Goal: Information Seeking & Learning: Learn about a topic

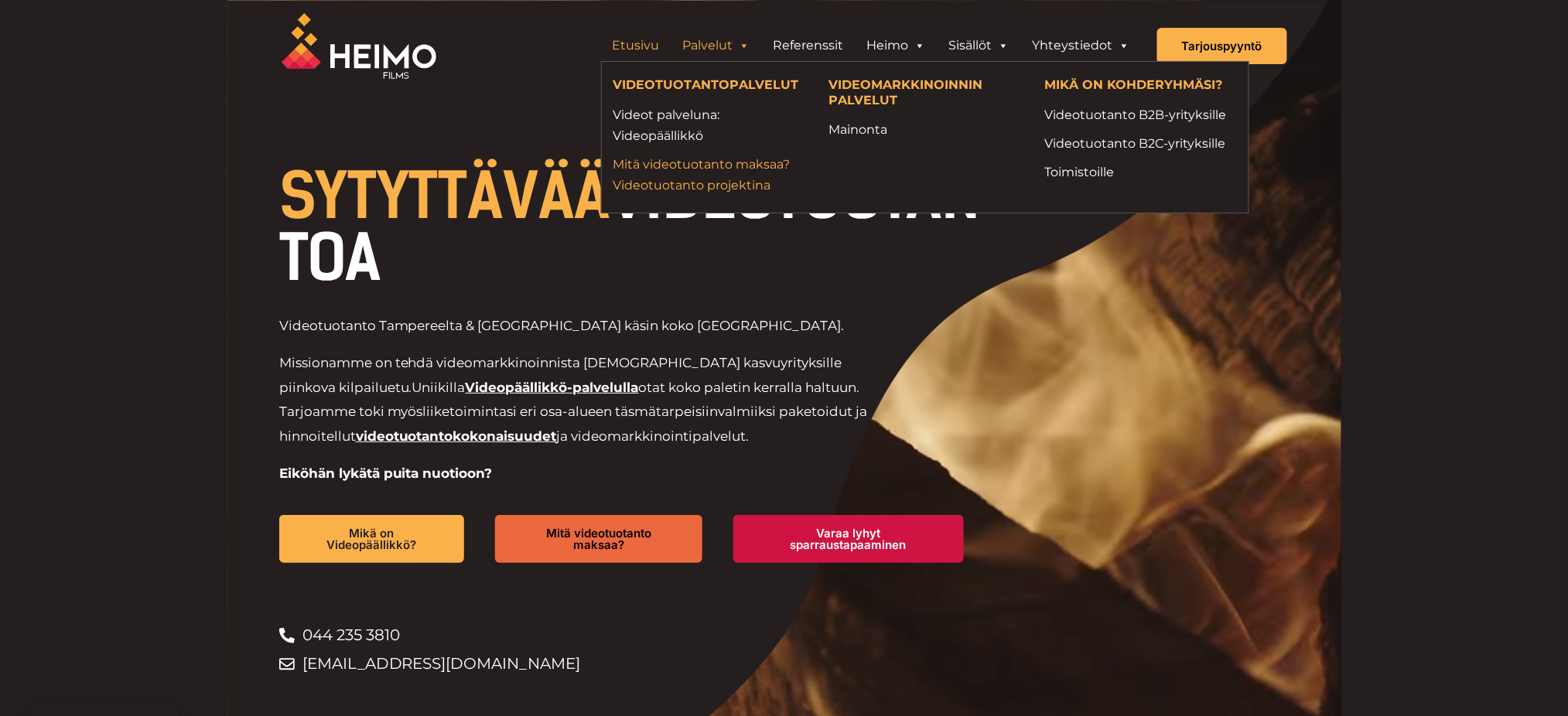
click at [691, 171] on link "Mitä videotuotanto maksaa? Videotuotanto projektina" at bounding box center [710, 175] width 192 height 42
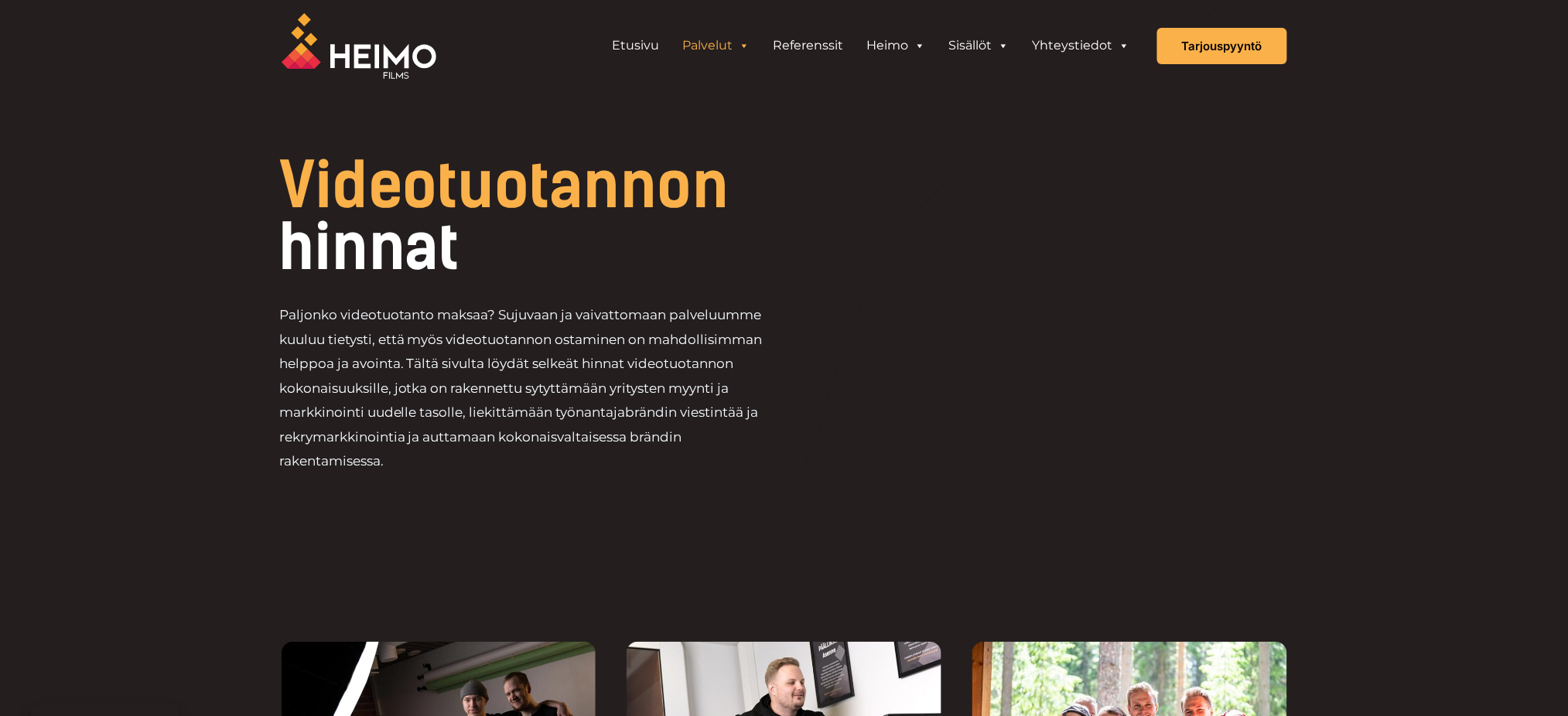
click at [798, 387] on div "Paljonko videotuotanto maksaa? Sujuvaan ja vaivattomaan palveluumme kuuluu tiet…" at bounding box center [585, 396] width 611 height 184
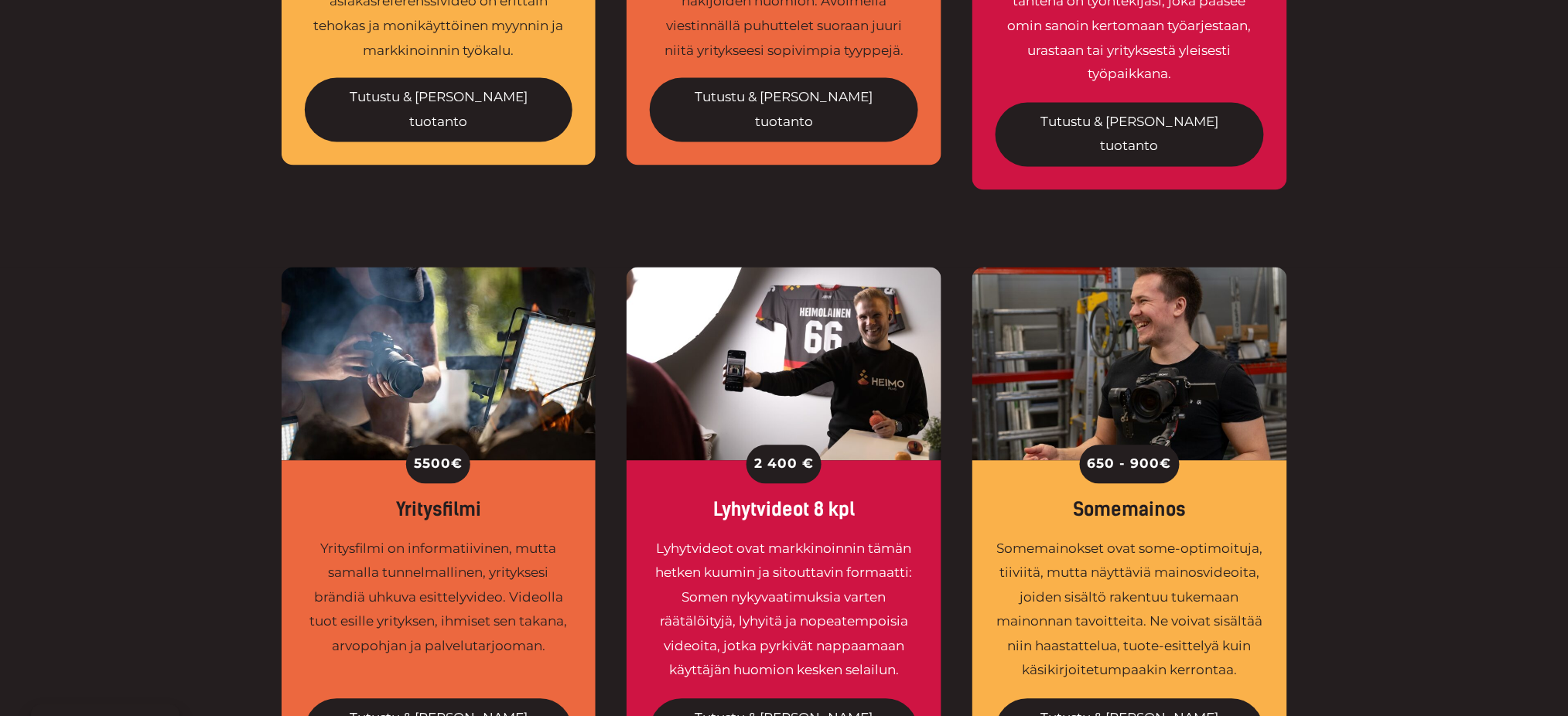
scroll to position [1031, 0]
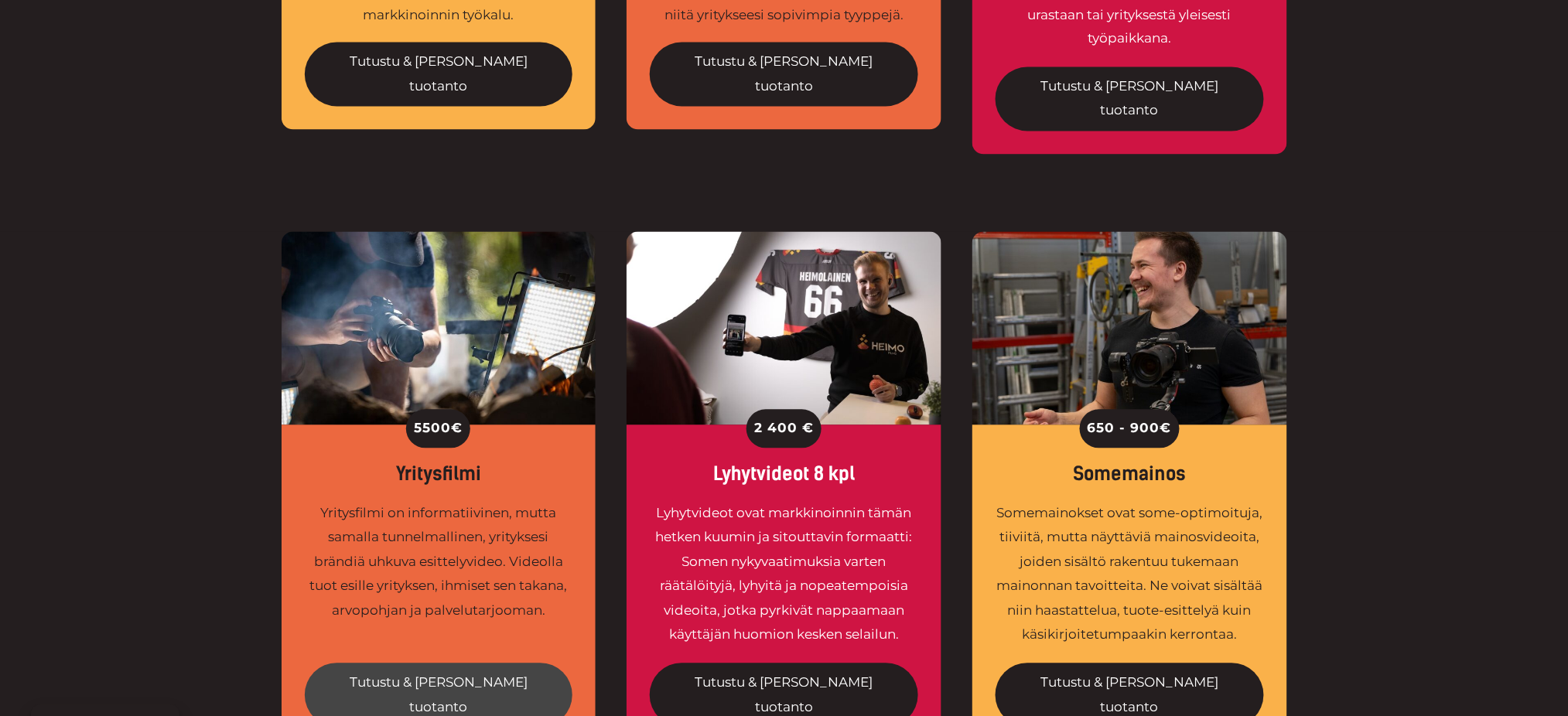
click at [453, 663] on link "Tutustu & tilaa tuotanto" at bounding box center [438, 695] width 268 height 64
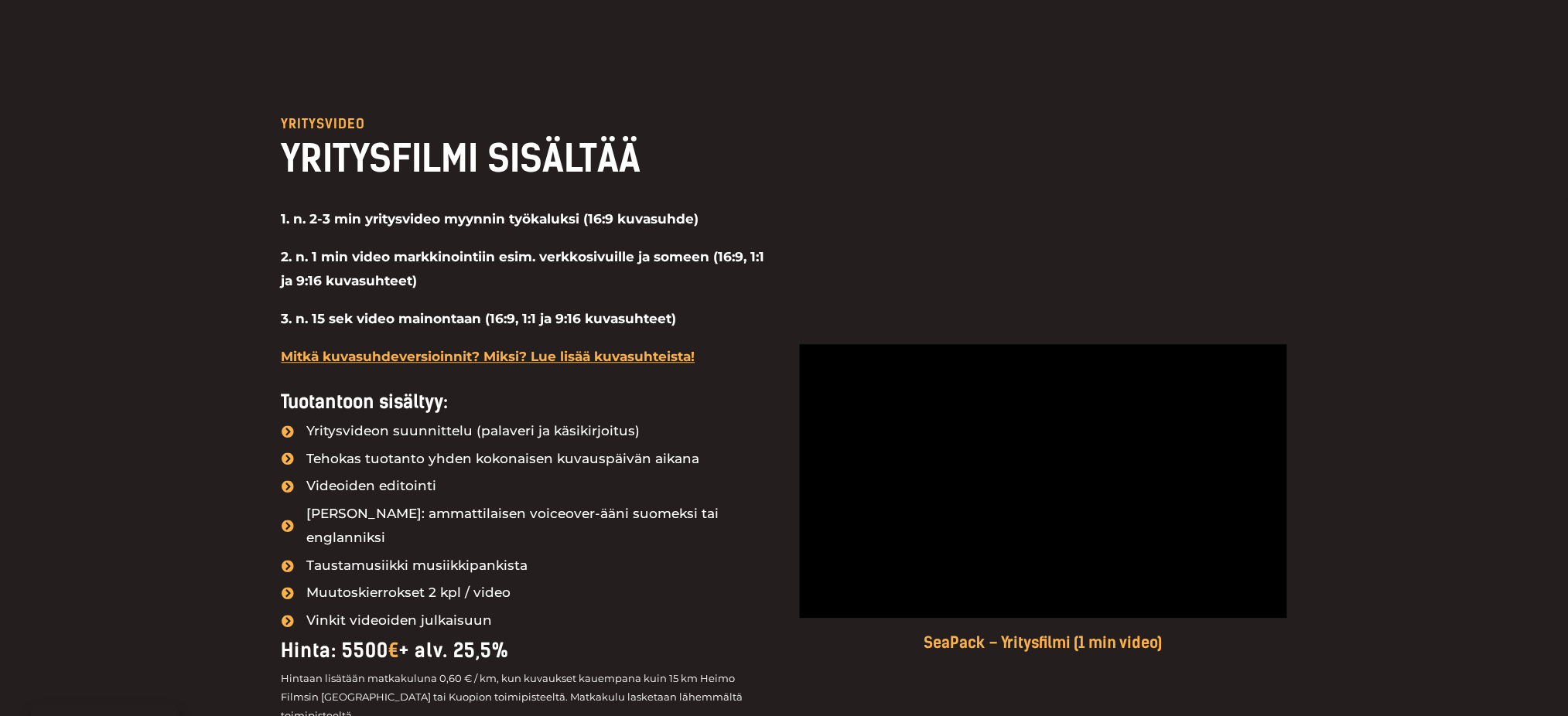
scroll to position [1237, 0]
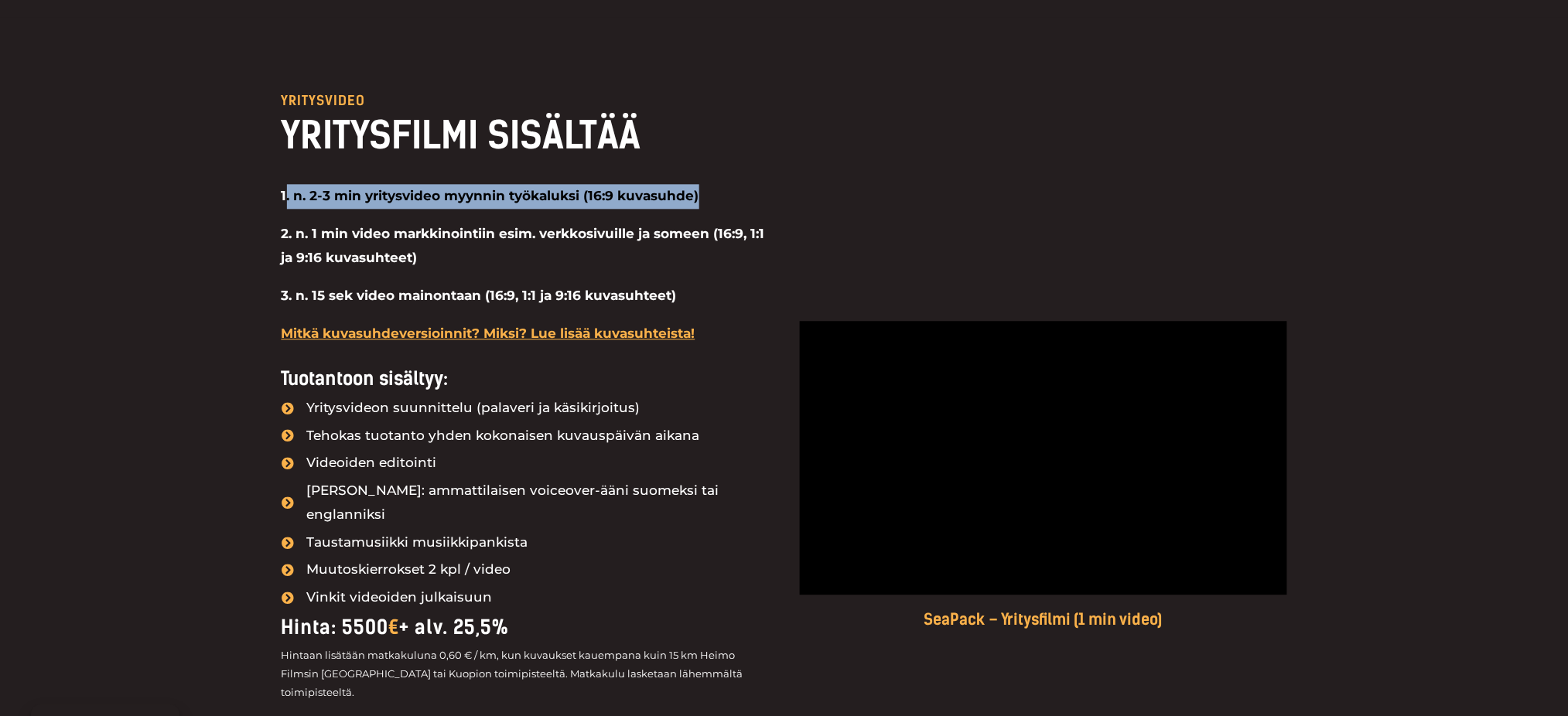
drag, startPoint x: 703, startPoint y: 198, endPoint x: 285, endPoint y: 195, distance: 418.0
click at [285, 195] on p "1. n. 2-3 min yritysvideo myynnin työkaluksi (16:9 kuvasuhde)" at bounding box center [525, 196] width 487 height 25
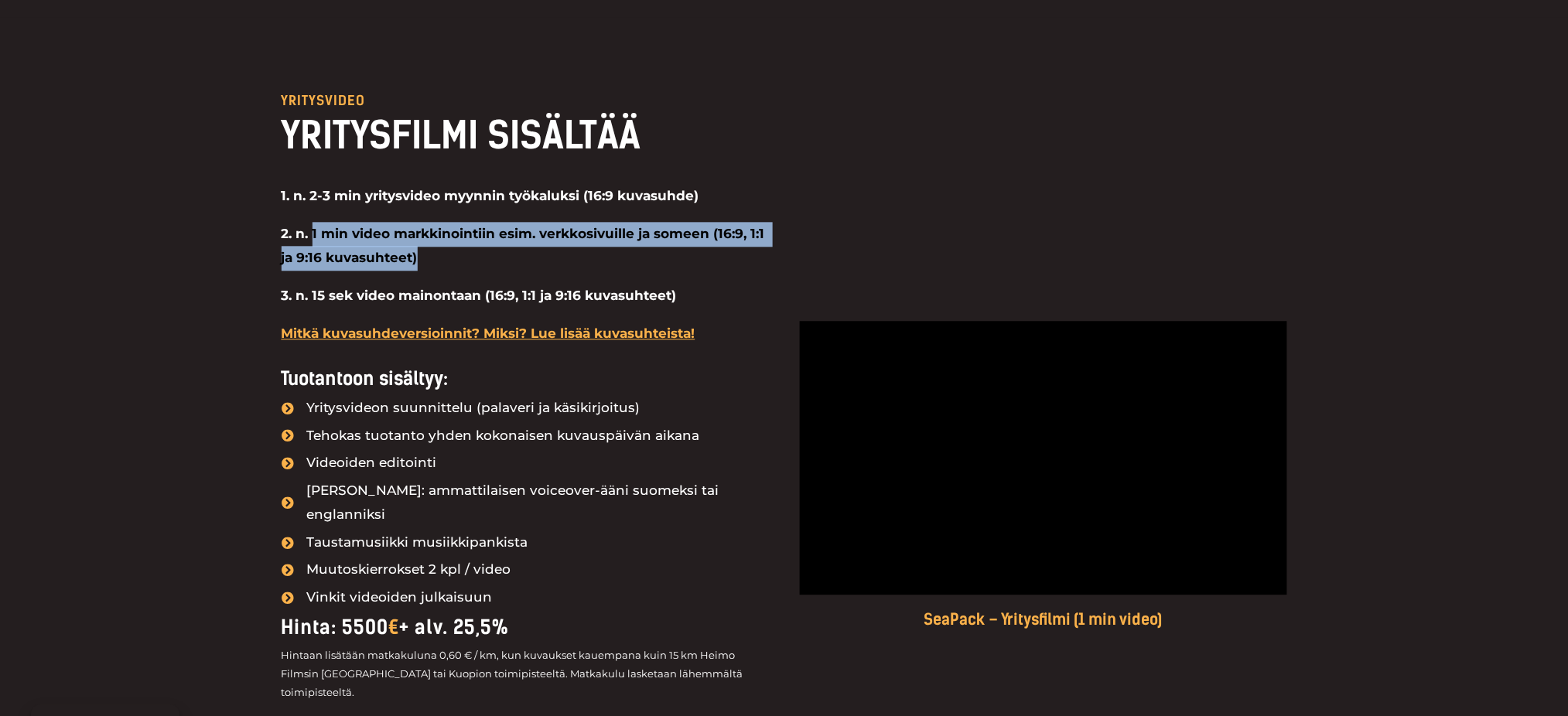
drag, startPoint x: 463, startPoint y: 267, endPoint x: 312, endPoint y: 224, distance: 157.0
click at [312, 224] on p "2. n. 1 min video markkinointiin esim. verkkosivuille ja someen (16:9, 1:1 ja 9…" at bounding box center [525, 246] width 487 height 49
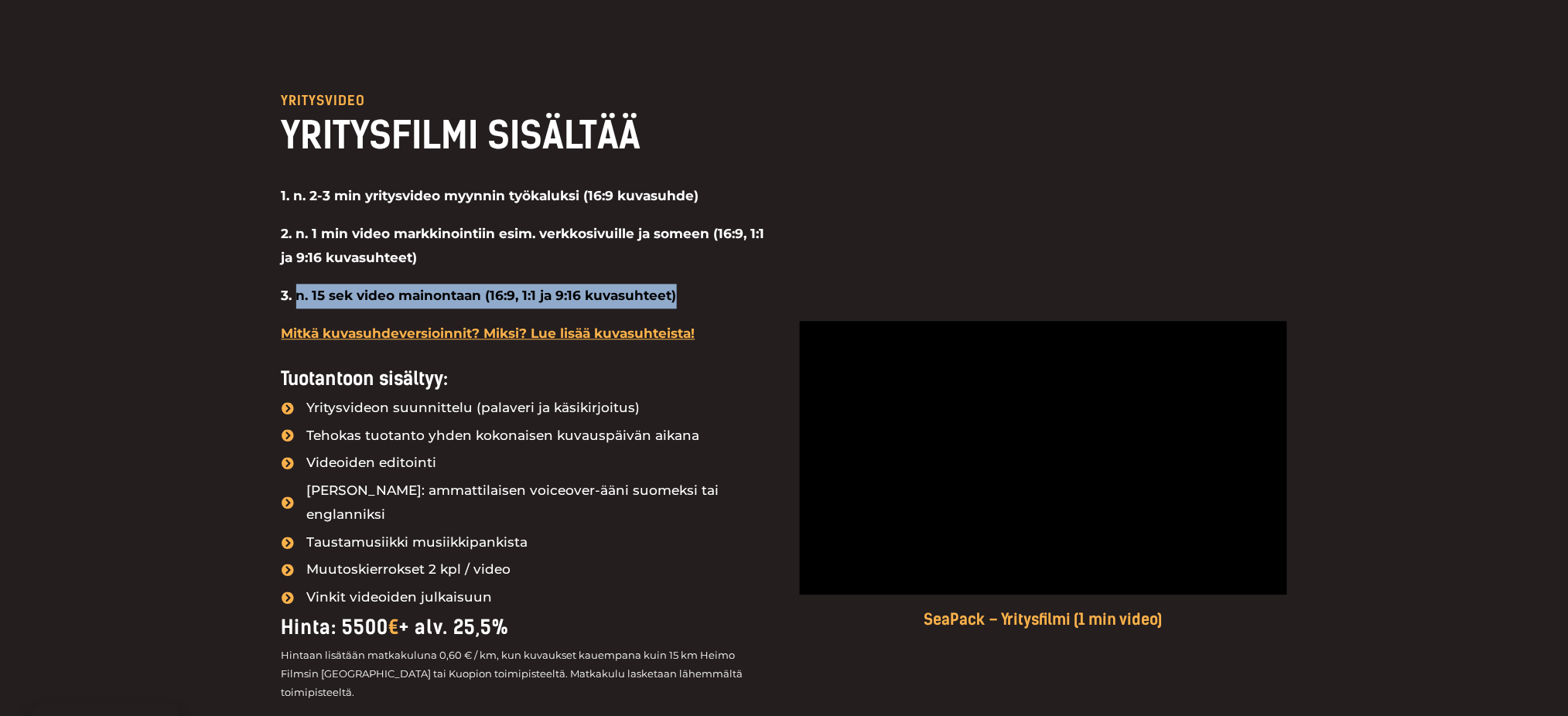
drag, startPoint x: 663, startPoint y: 303, endPoint x: 294, endPoint y: 301, distance: 369.0
click at [294, 301] on p "3. n. 15 sek video mainontaan (16:9, 1:1 ja 9:16 kuvasuhteet)" at bounding box center [525, 296] width 487 height 25
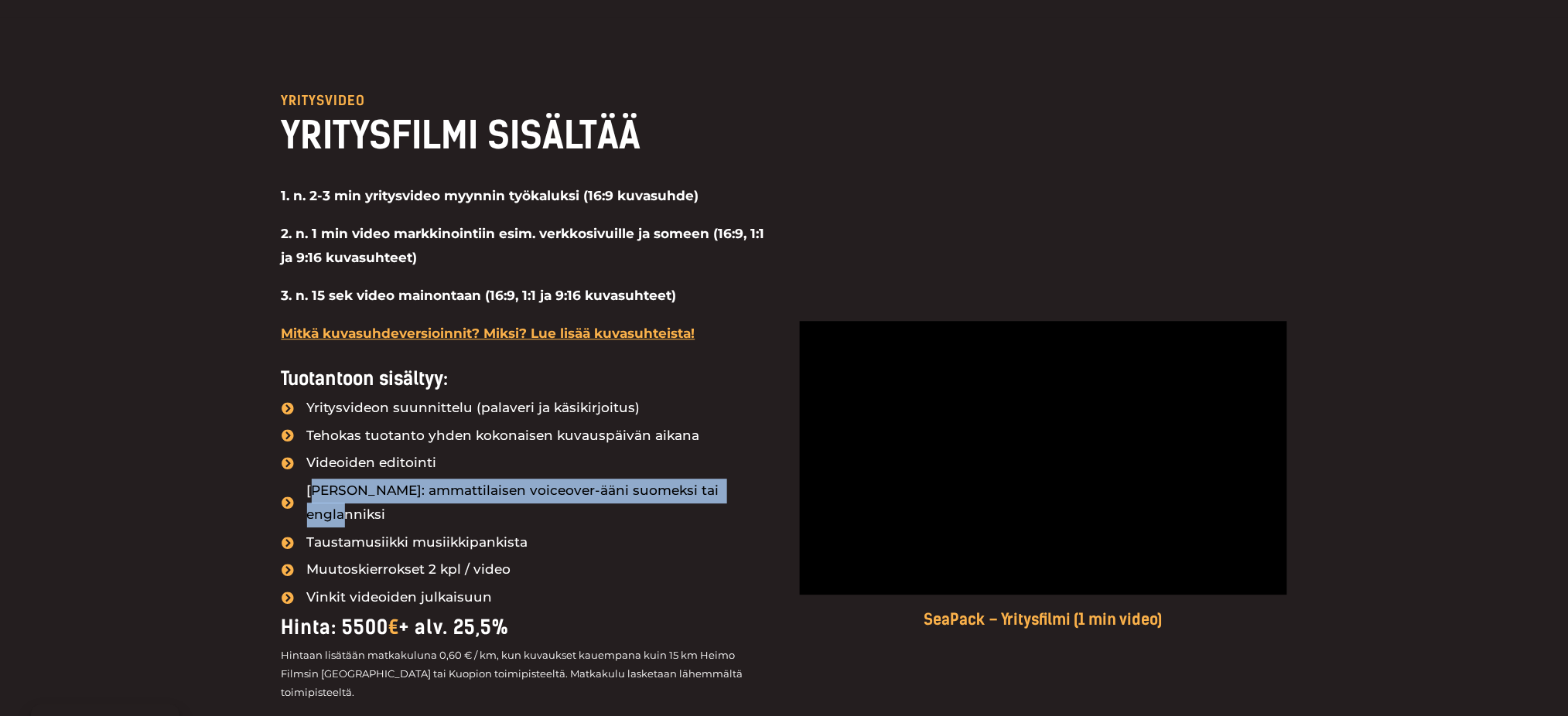
drag, startPoint x: 738, startPoint y: 495, endPoint x: 310, endPoint y: 494, distance: 428.0
click at [310, 494] on li "Kertoja: ammattilaisen voiceover-ääni suomeksi tai englanniksi" at bounding box center [525, 504] width 487 height 50
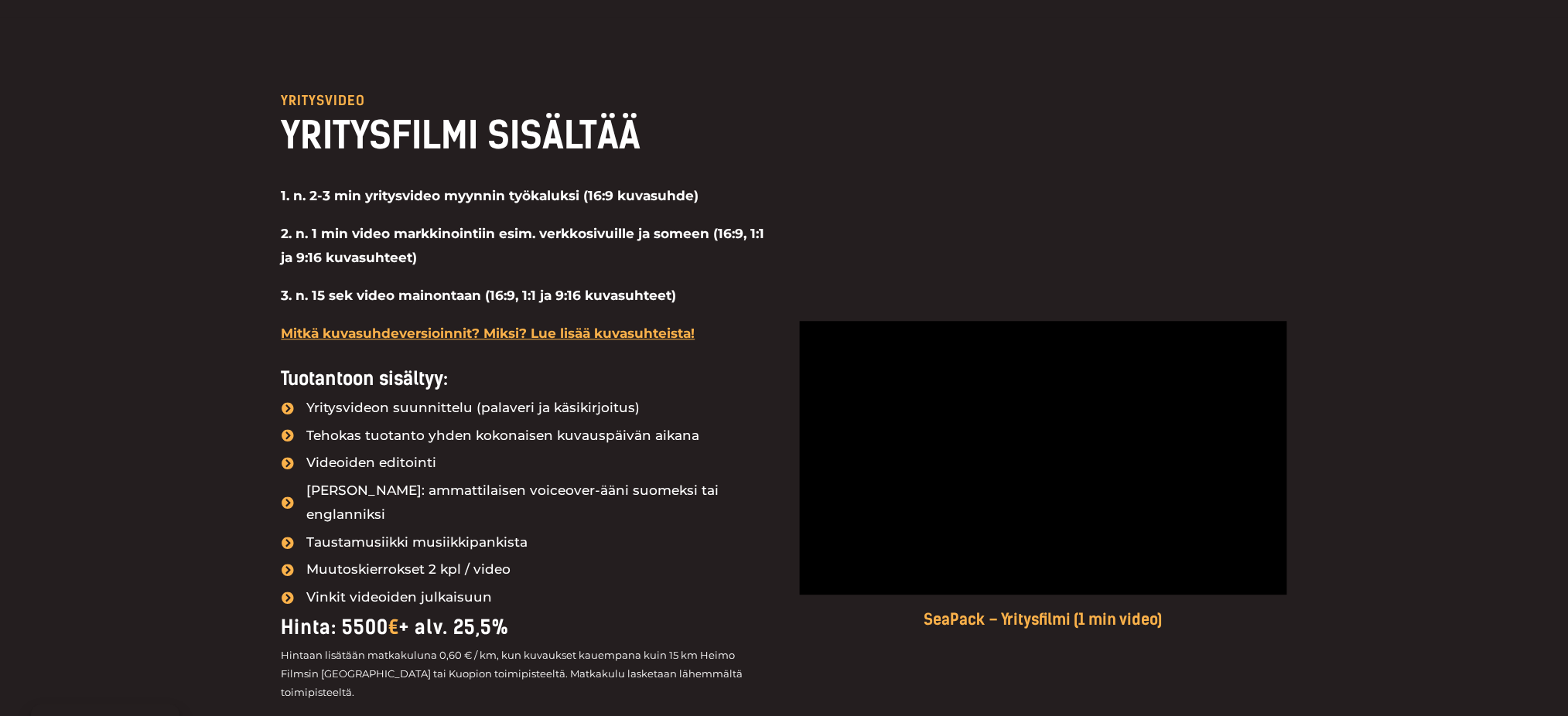
click at [498, 557] on span "Muutoskierrokset 2 kpl / video" at bounding box center [408, 569] width 208 height 25
drag, startPoint x: 506, startPoint y: 553, endPoint x: 287, endPoint y: 532, distance: 220.0
click at [287, 532] on ul "Yritysvideon suunnittelu (palaveri ja käsikirjoitus) Tehokas tuotanto yhden kok…" at bounding box center [525, 502] width 487 height 214
drag, startPoint x: 363, startPoint y: 500, endPoint x: 371, endPoint y: 503, distance: 8.5
click at [366, 501] on span "Kertoja: ammattilaisen voiceover-ääni suomeksi tai englanniksi" at bounding box center [536, 503] width 466 height 49
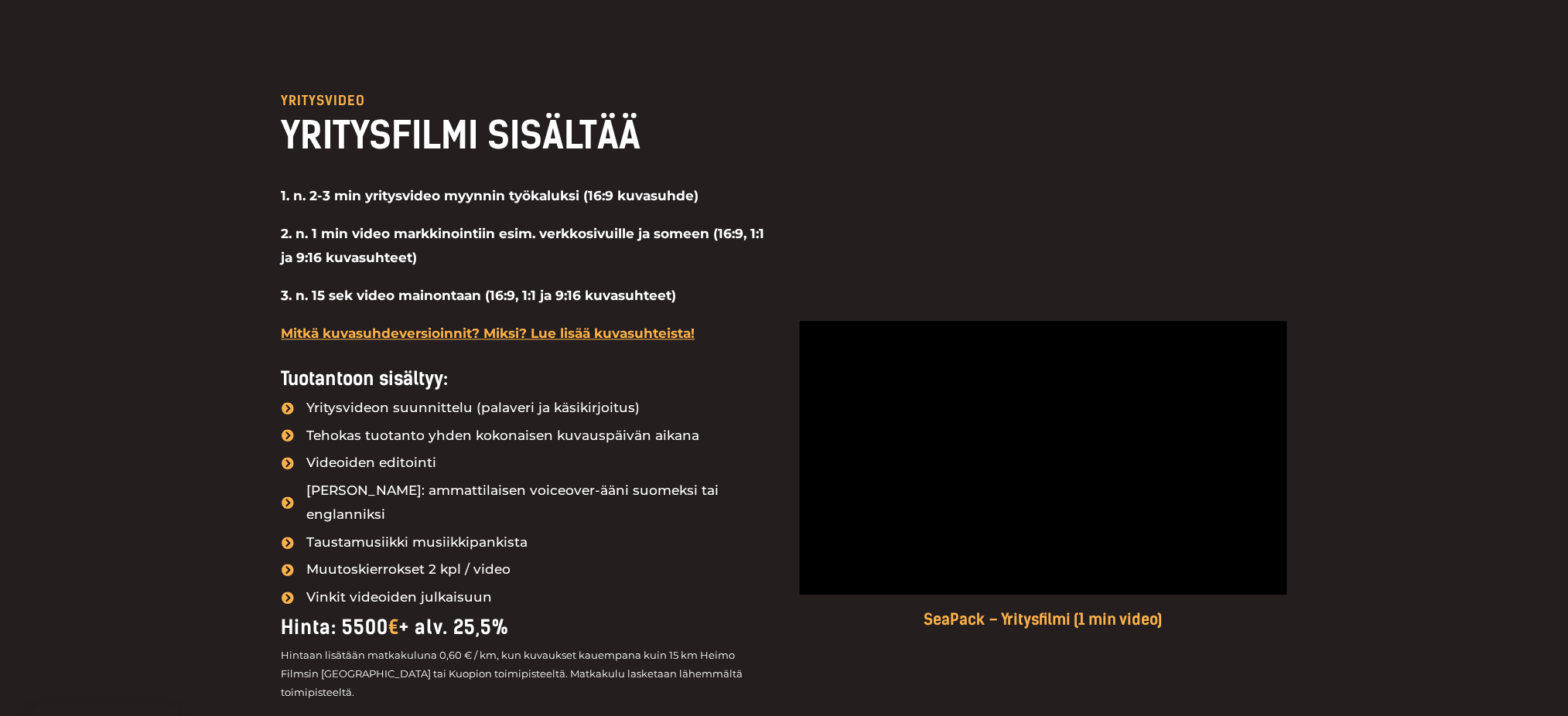
click at [510, 557] on li "Muutoskierrokset 2 kpl / video" at bounding box center [525, 570] width 487 height 26
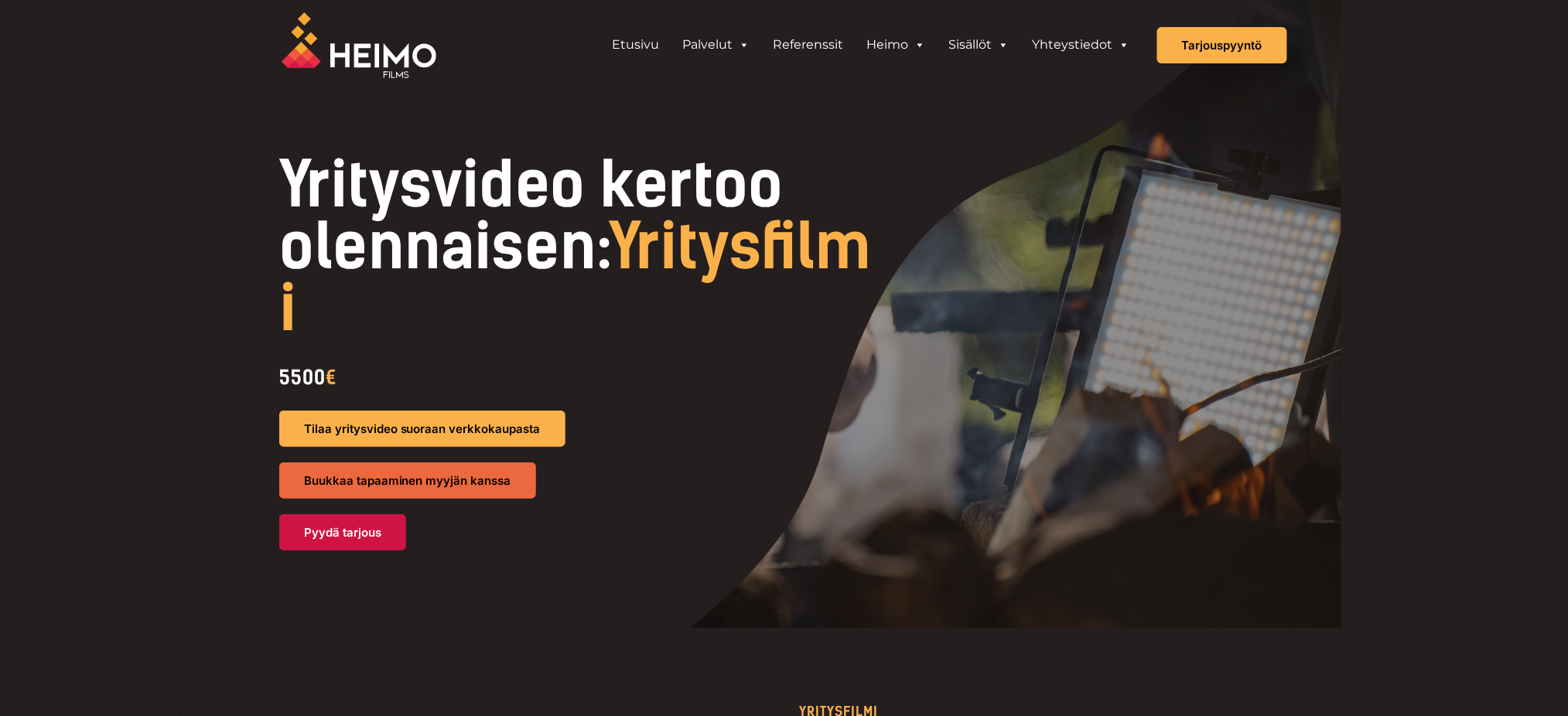
scroll to position [0, 0]
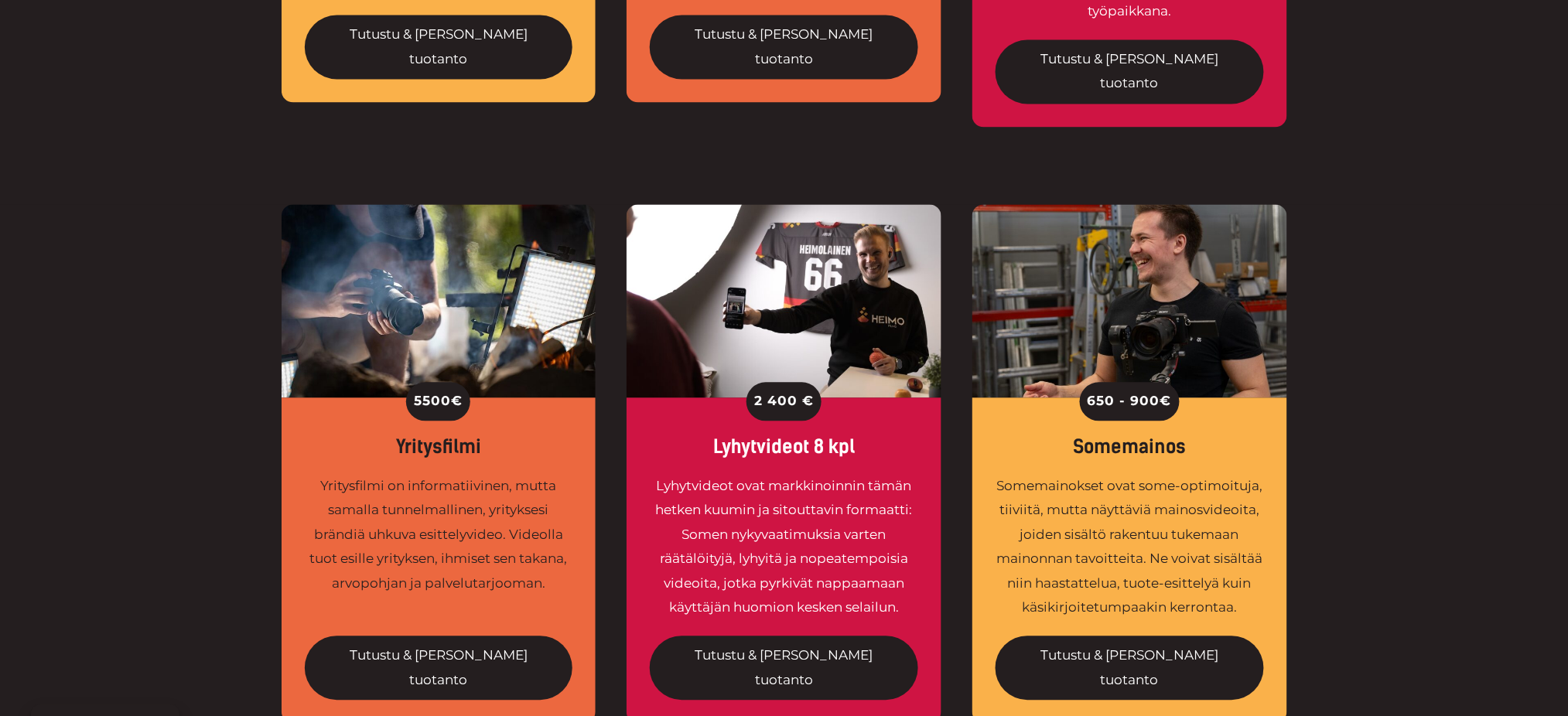
scroll to position [1134, 0]
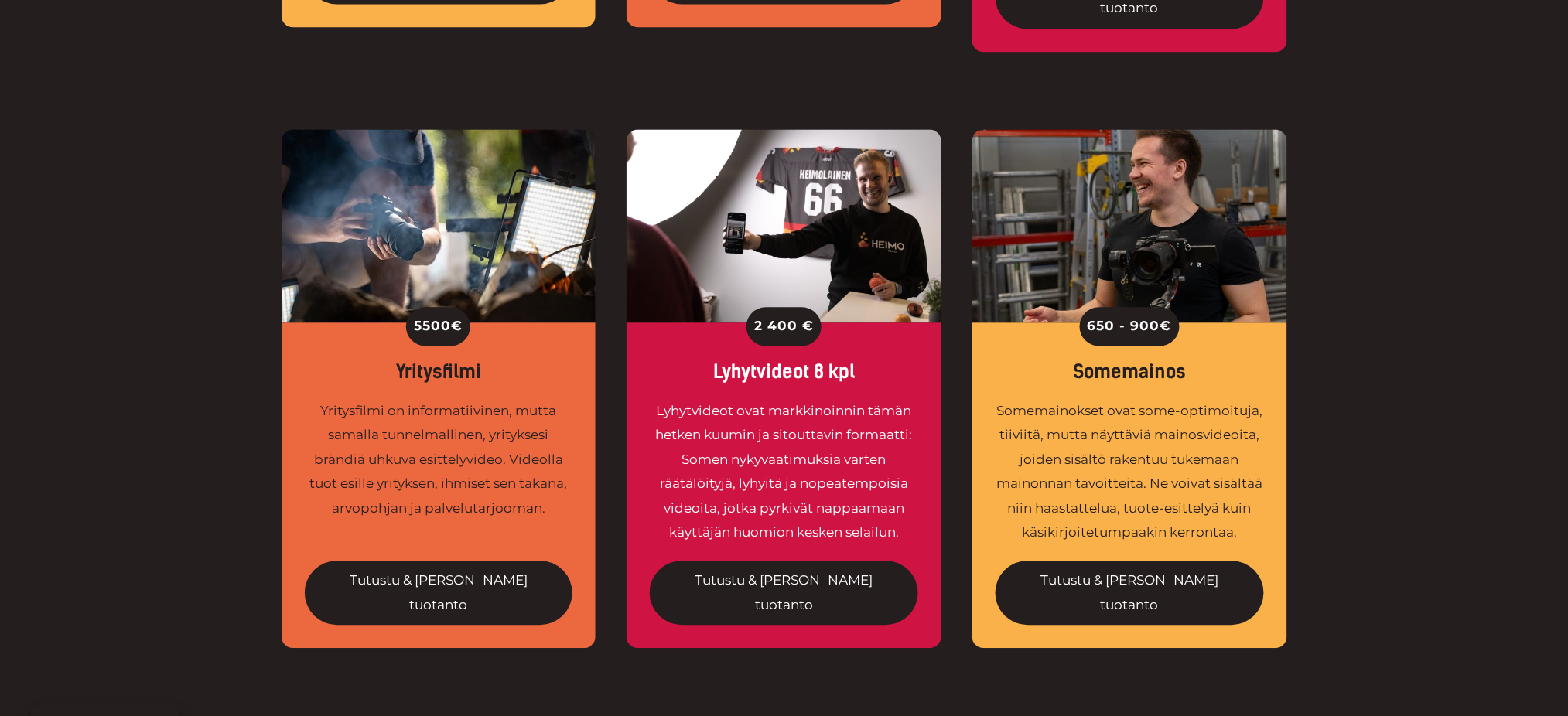
drag, startPoint x: 1093, startPoint y: 277, endPoint x: 1171, endPoint y: 280, distance: 78.1
click at [1171, 307] on div "650 - 900 €" at bounding box center [1130, 326] width 100 height 38
click at [1170, 314] on span "€" at bounding box center [1166, 326] width 11 height 25
click at [1520, 197] on div "5500 € Yritysfilmi Yritysfilmi on informatiivinen, mutta samalla tunnelmallinen…" at bounding box center [784, 427] width 1568 height 596
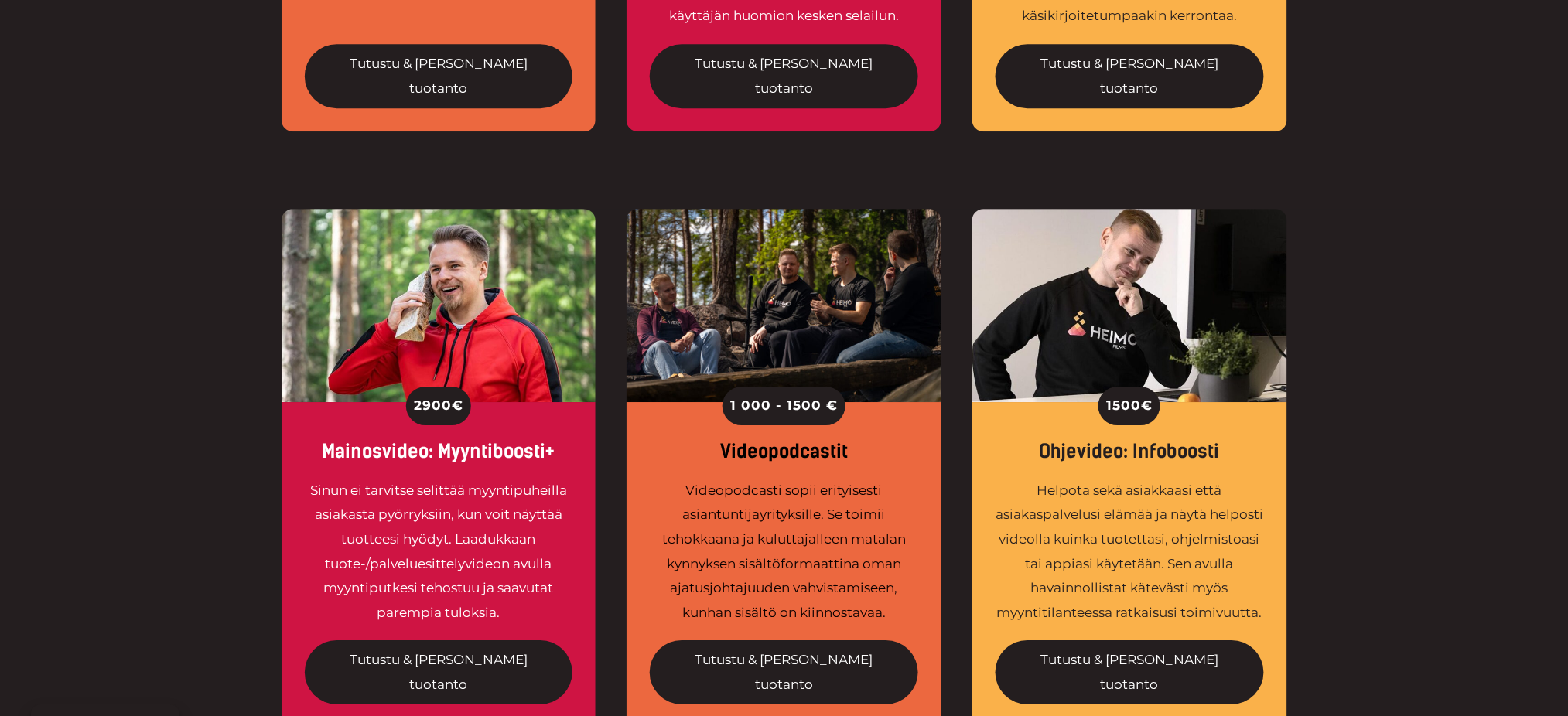
scroll to position [1650, 0]
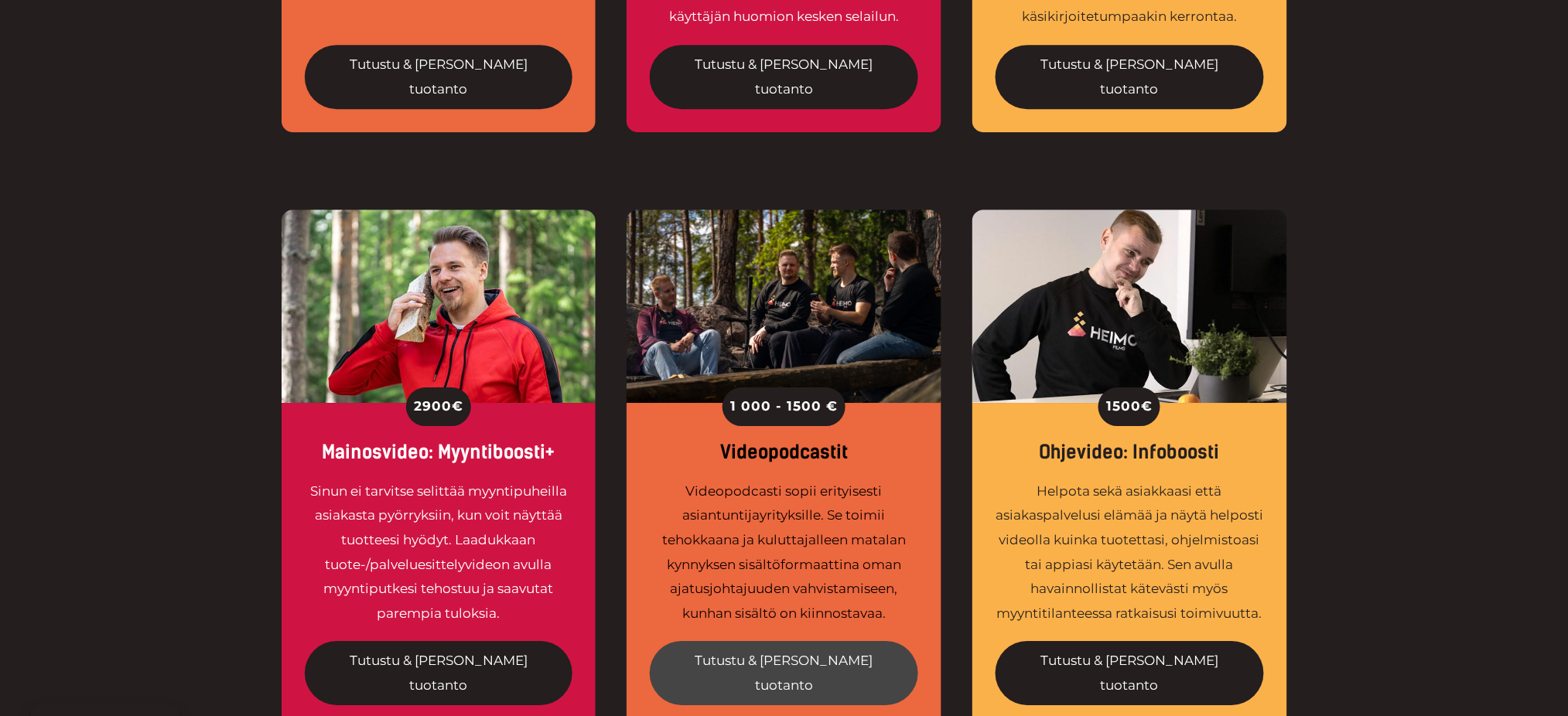
click at [808, 641] on link "Tutustu & tilaa tuotanto" at bounding box center [784, 673] width 268 height 64
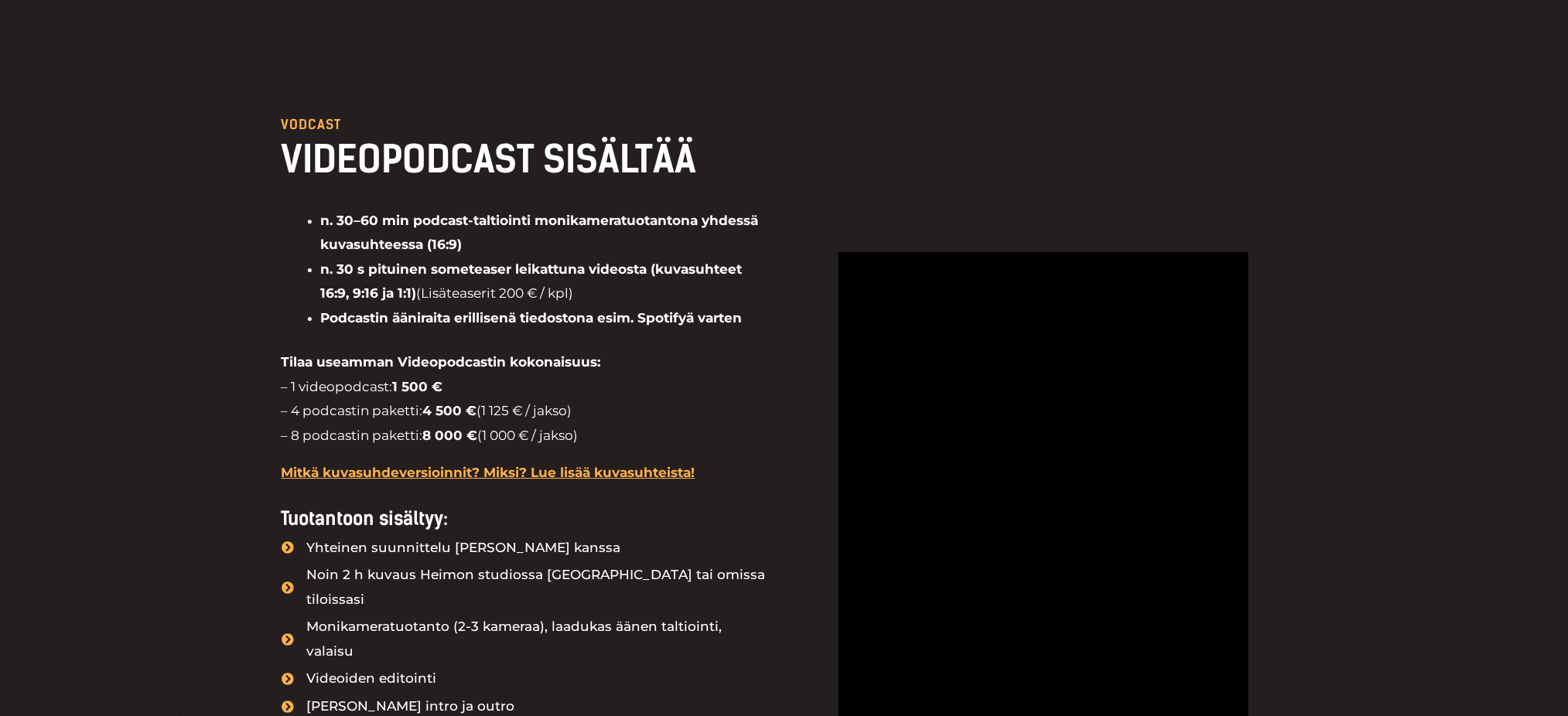
scroll to position [1650, 0]
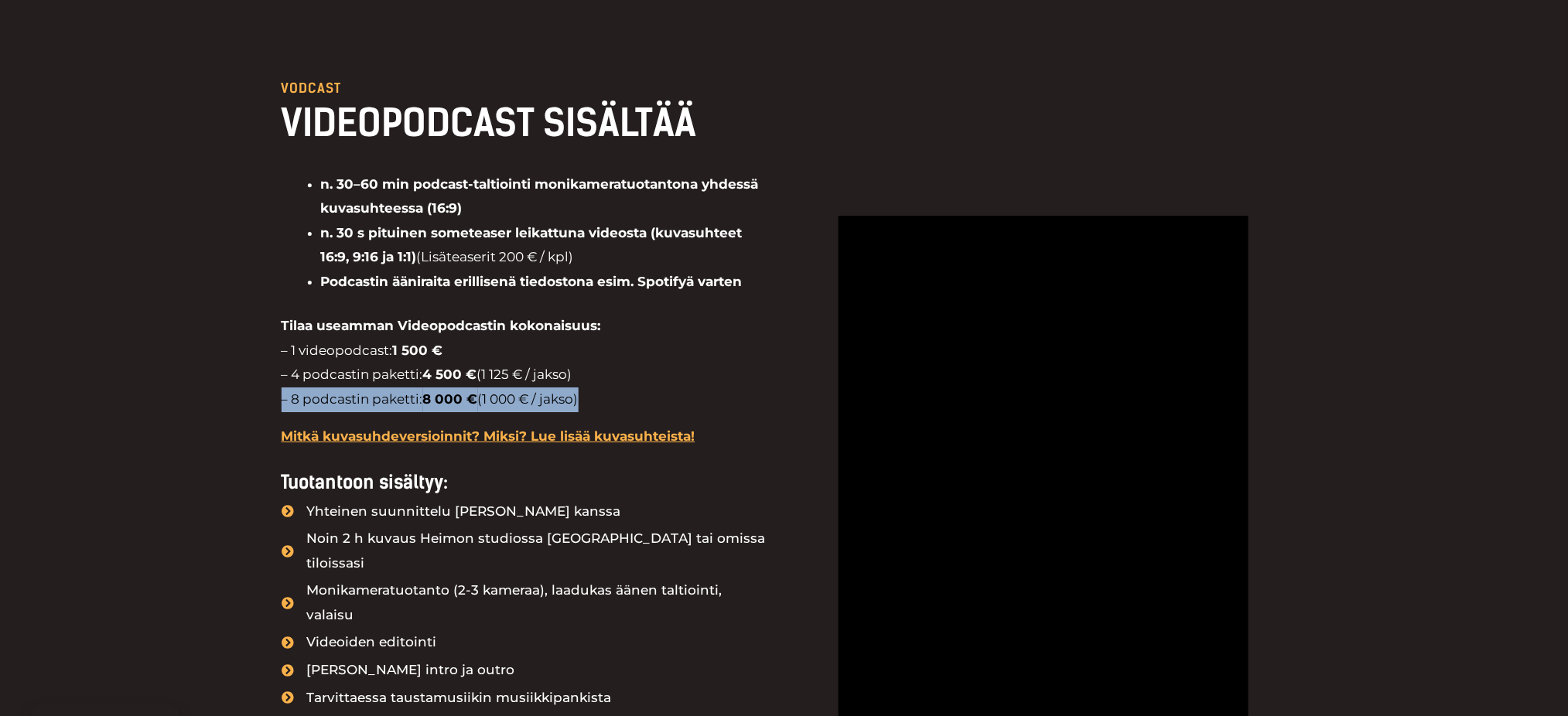
drag, startPoint x: 619, startPoint y: 391, endPoint x: 260, endPoint y: 389, distance: 359.0
click at [260, 389] on div "VODCAST VIDEOPODCAST SISÄLTÄÄ n. 30–60 min podcast-taltiointi monikameratuotant…" at bounding box center [784, 624] width 1568 height 1238
click at [329, 375] on p "Tilaa useamman Videopodcastin kokonaisuus: – 1 videopodcast: 1 500 € – 4 podcas…" at bounding box center [525, 363] width 487 height 98
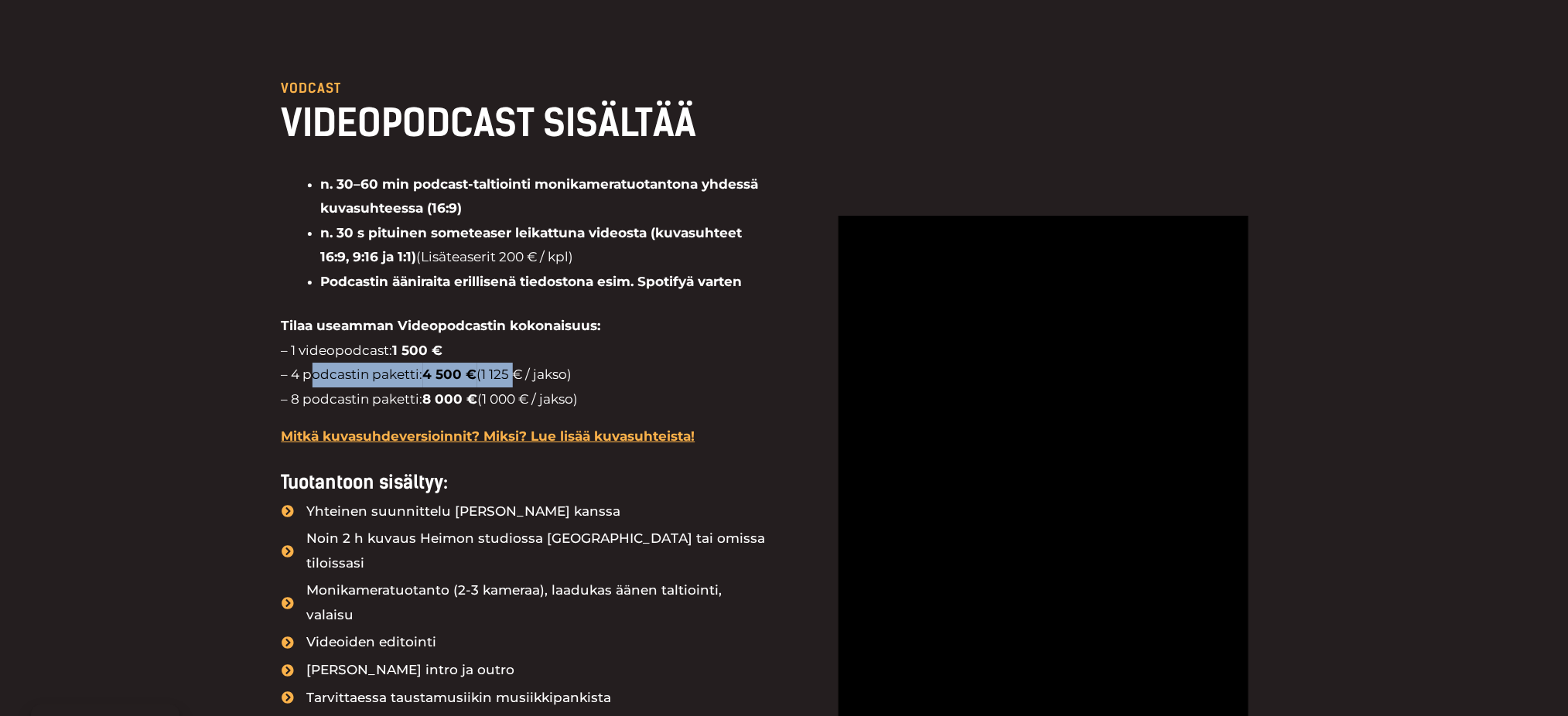
drag, startPoint x: 327, startPoint y: 376, endPoint x: 526, endPoint y: 381, distance: 199.1
click at [526, 381] on p "Tilaa useamman Videopodcastin kokonaisuus: – 1 videopodcast: 1 500 € – 4 podcas…" at bounding box center [525, 363] width 487 height 98
click at [452, 390] on p "Tilaa useamman Videopodcastin kokonaisuus: – 1 videopodcast: 1 500 € – 4 podcas…" at bounding box center [525, 363] width 487 height 98
